Goal: Task Accomplishment & Management: Manage account settings

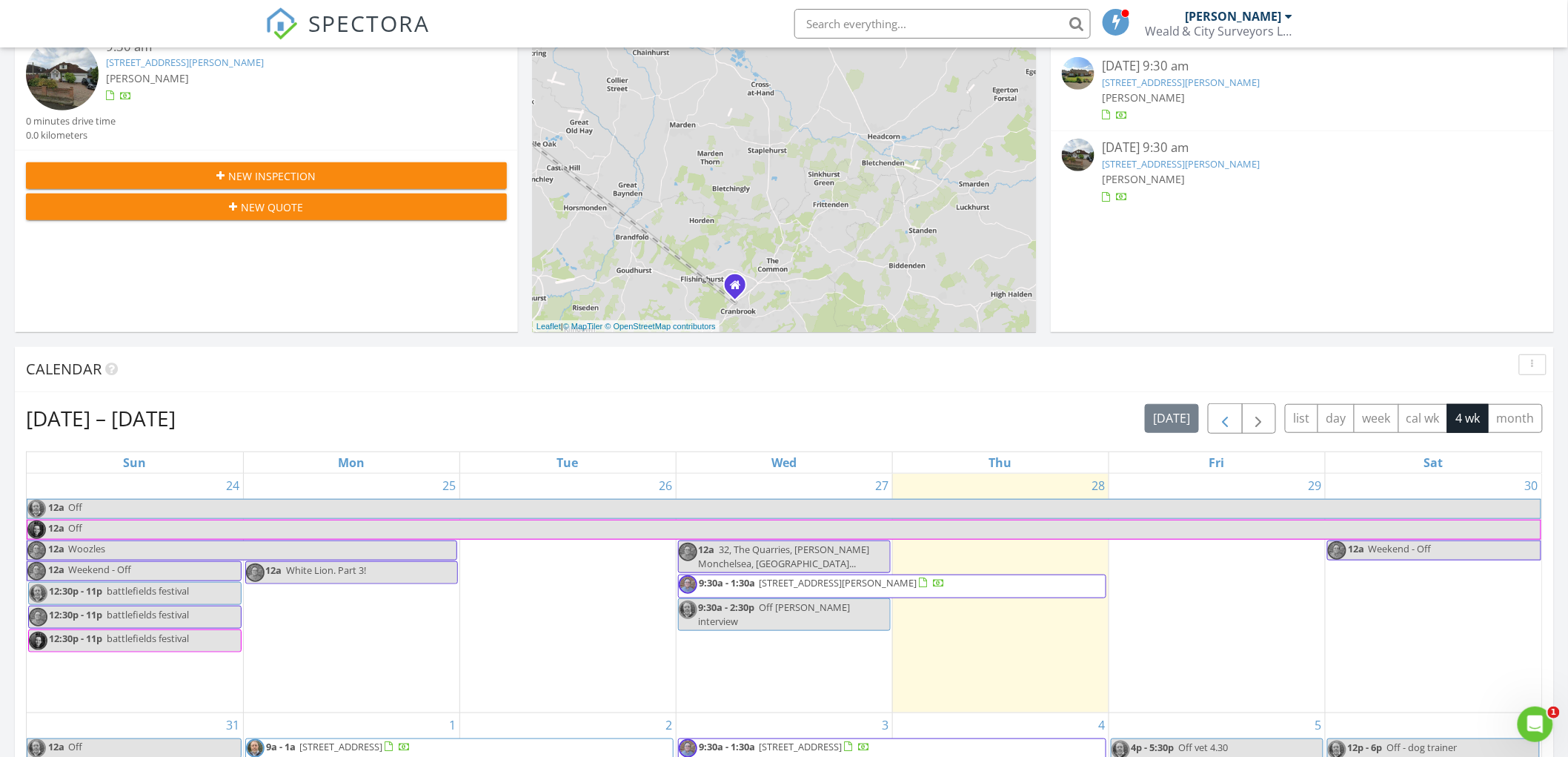
scroll to position [1375, 1594]
click at [1217, 419] on span "button" at bounding box center [1225, 418] width 18 height 18
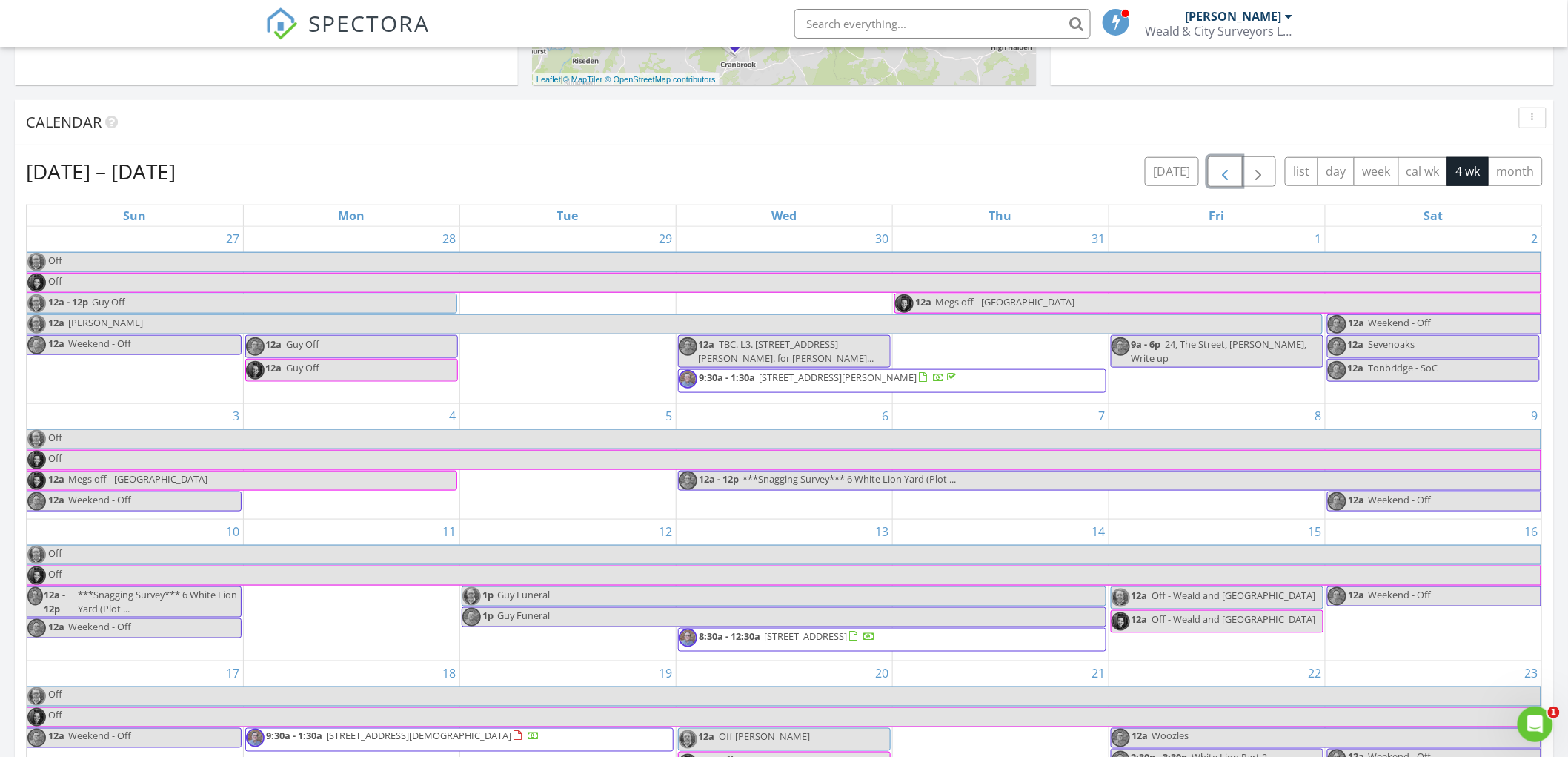
scroll to position [412, 0]
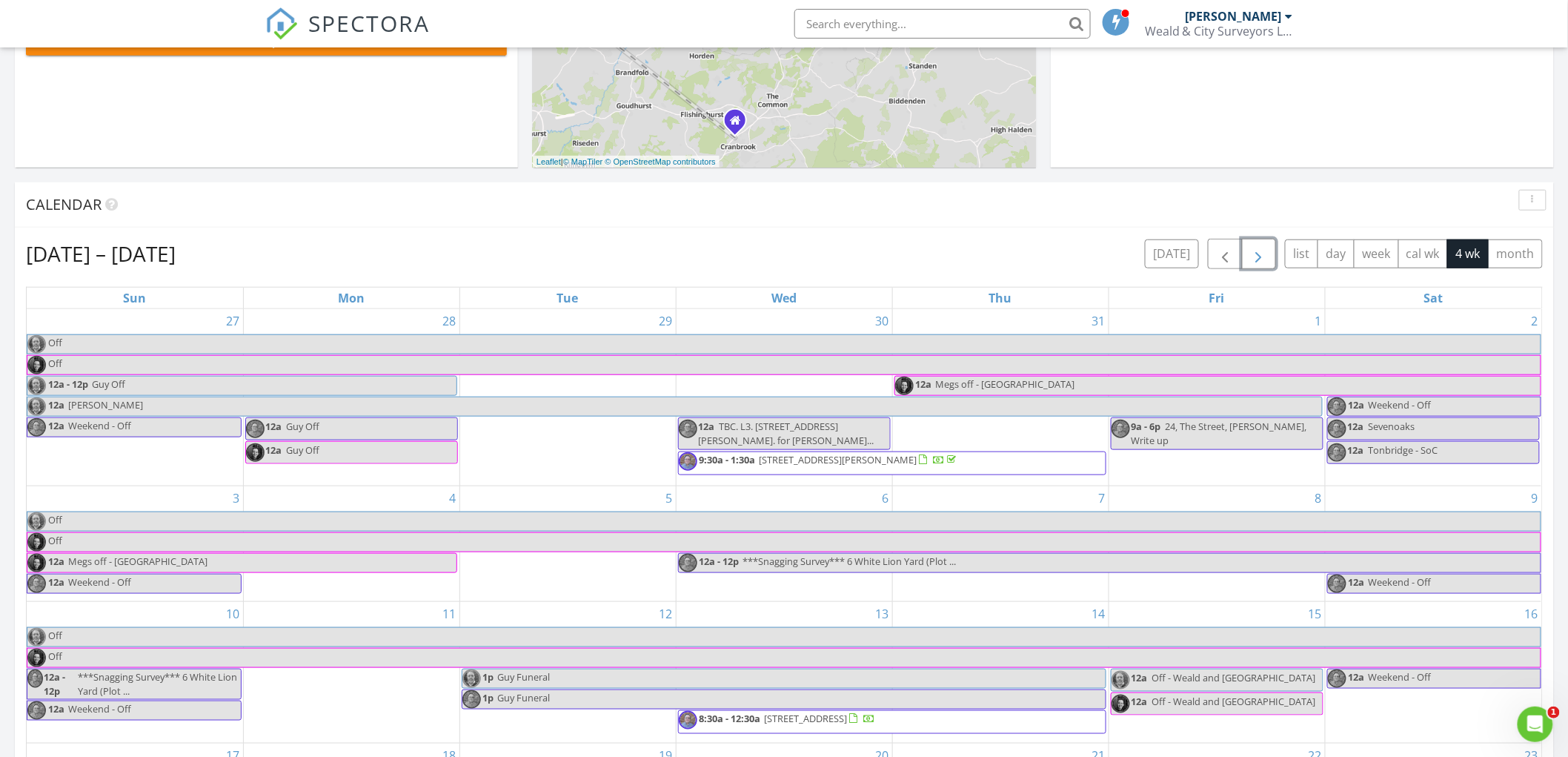
click at [1241, 255] on button "button" at bounding box center [1258, 254] width 35 height 30
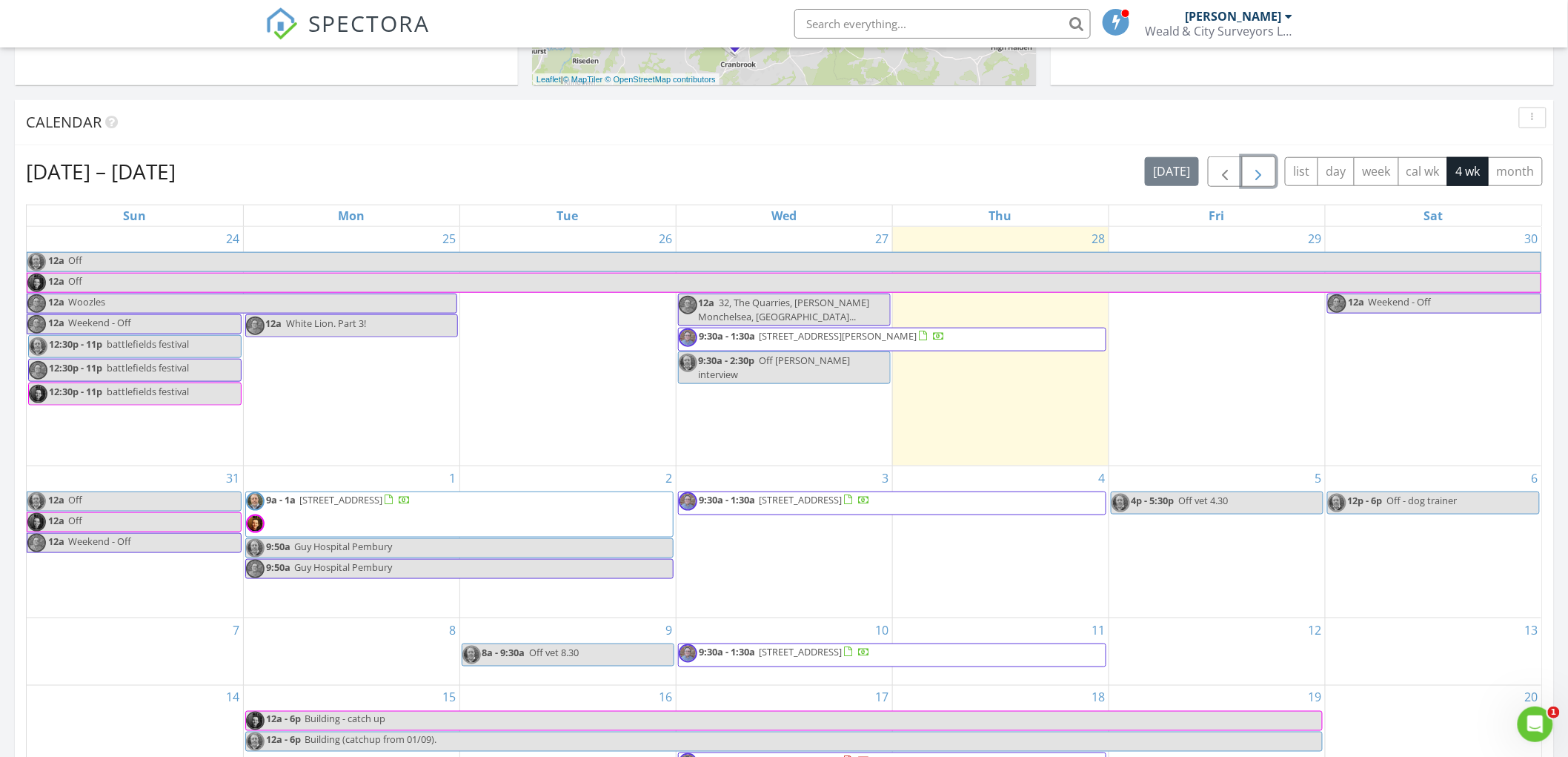
scroll to position [329, 0]
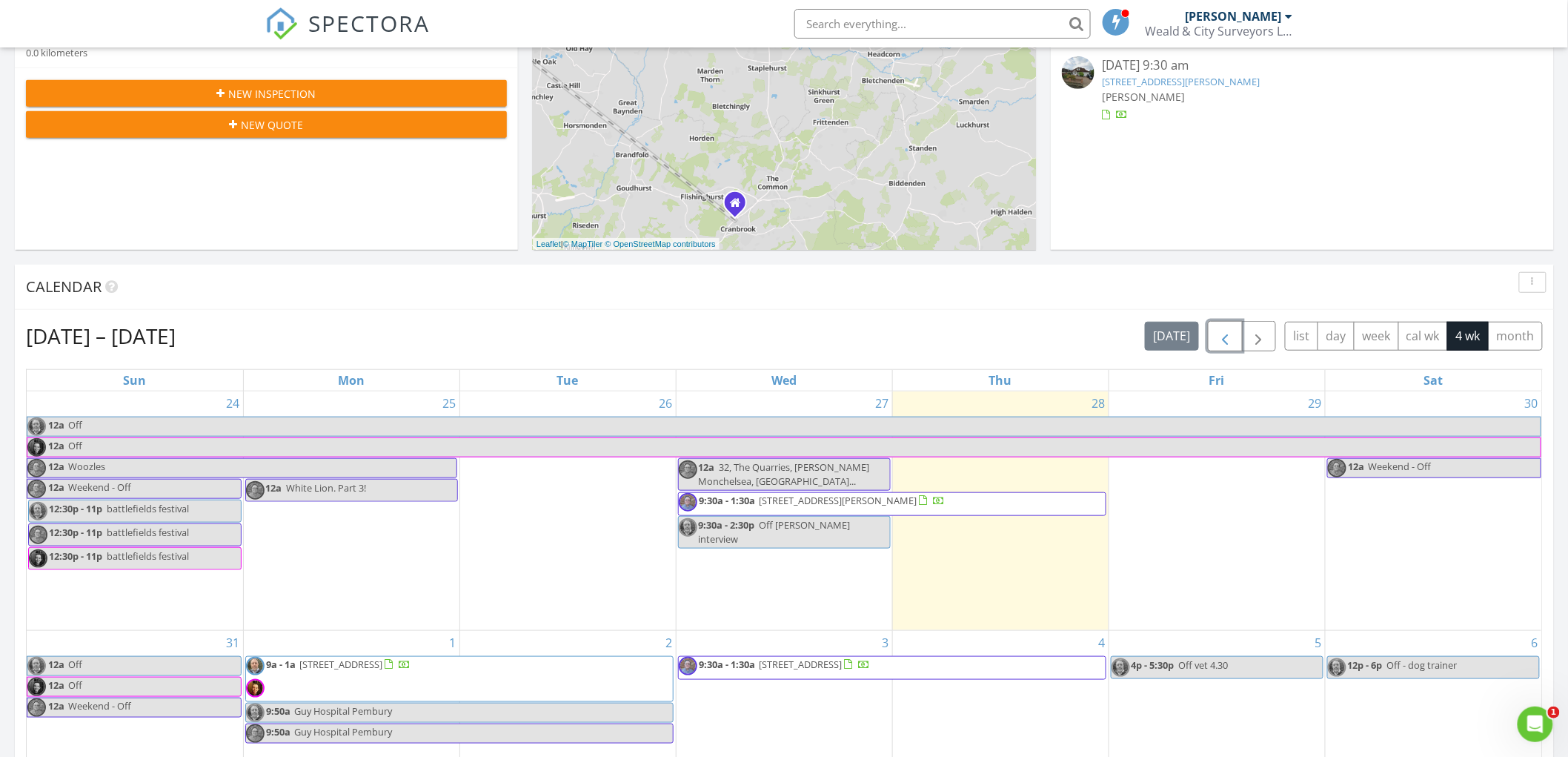
click at [1227, 340] on span "button" at bounding box center [1225, 336] width 18 height 18
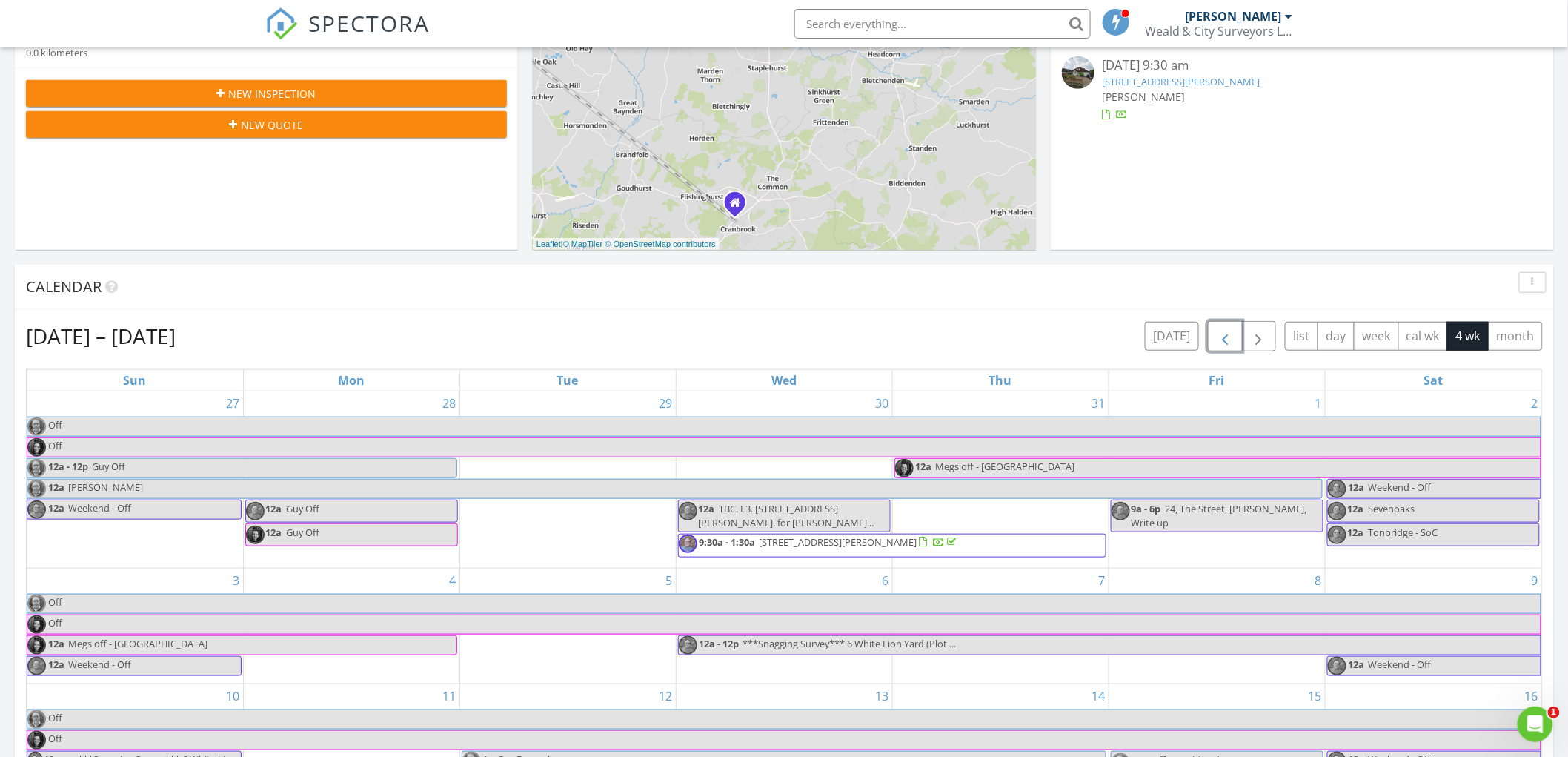
click at [968, 548] on span "[STREET_ADDRESS][PERSON_NAME]" at bounding box center [932, 546] width 347 height 22
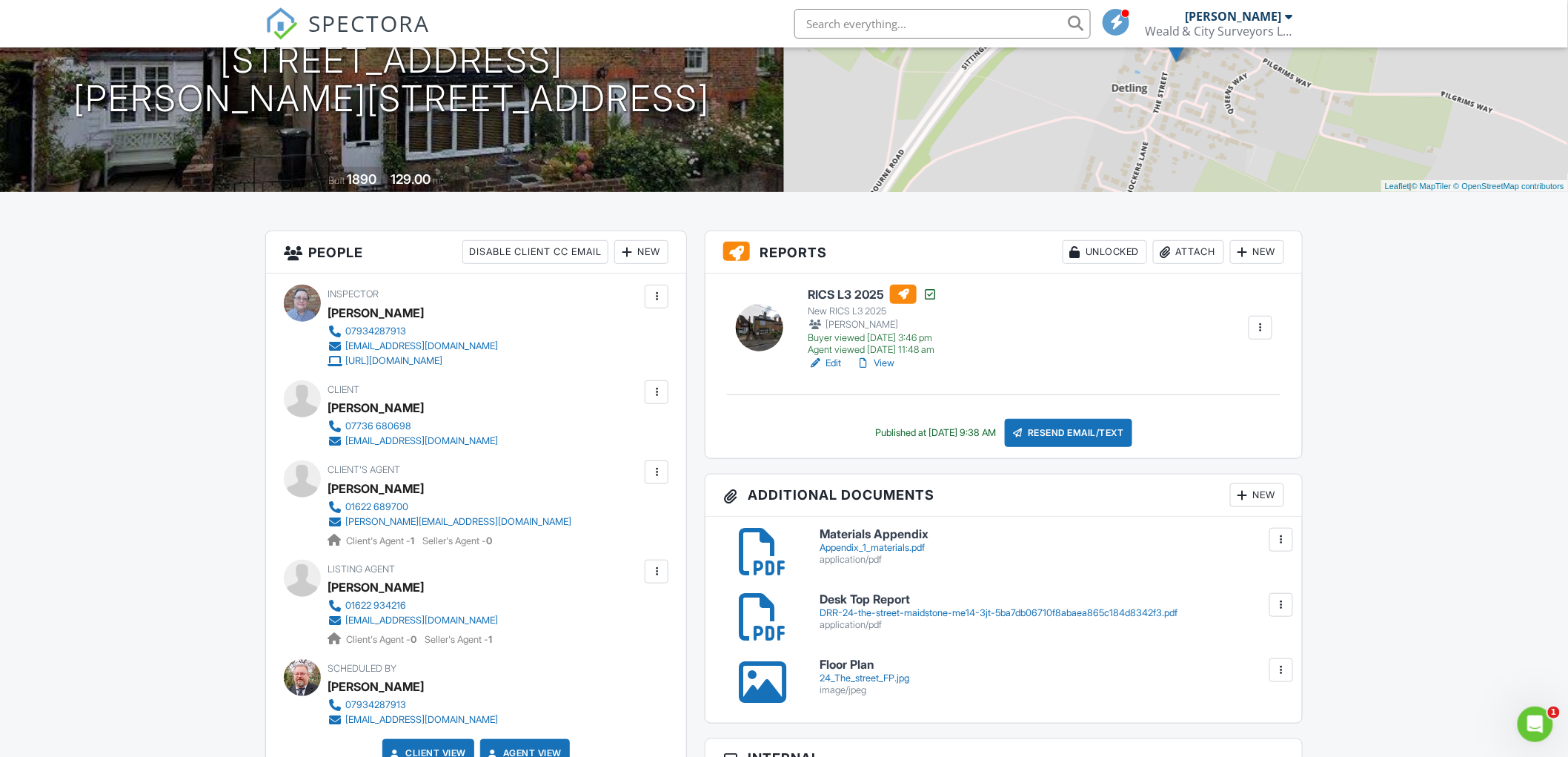
scroll to position [165, 0]
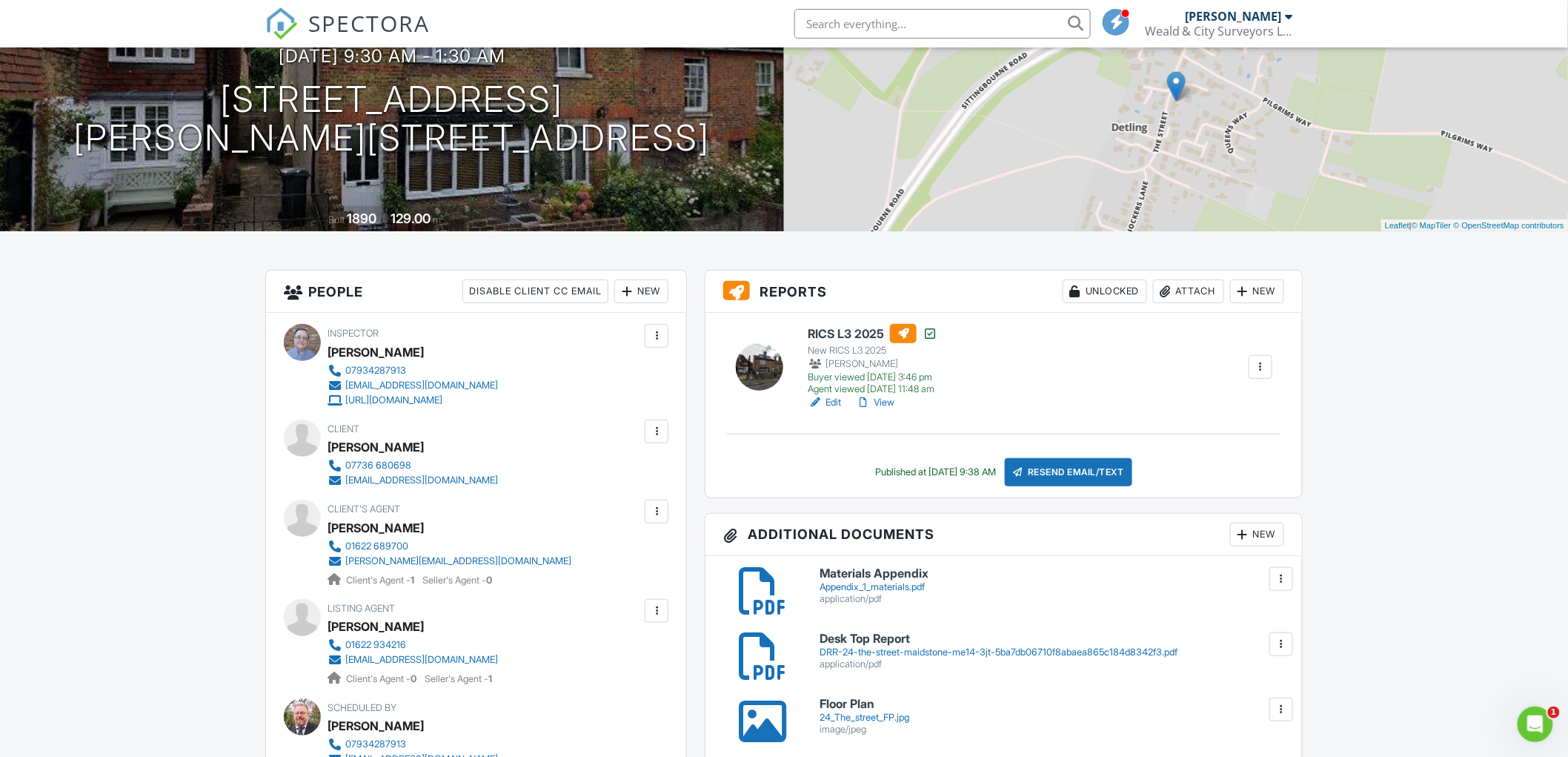
click at [761, 361] on div at bounding box center [760, 367] width 48 height 48
